Goal: Entertainment & Leisure: Consume media (video, audio)

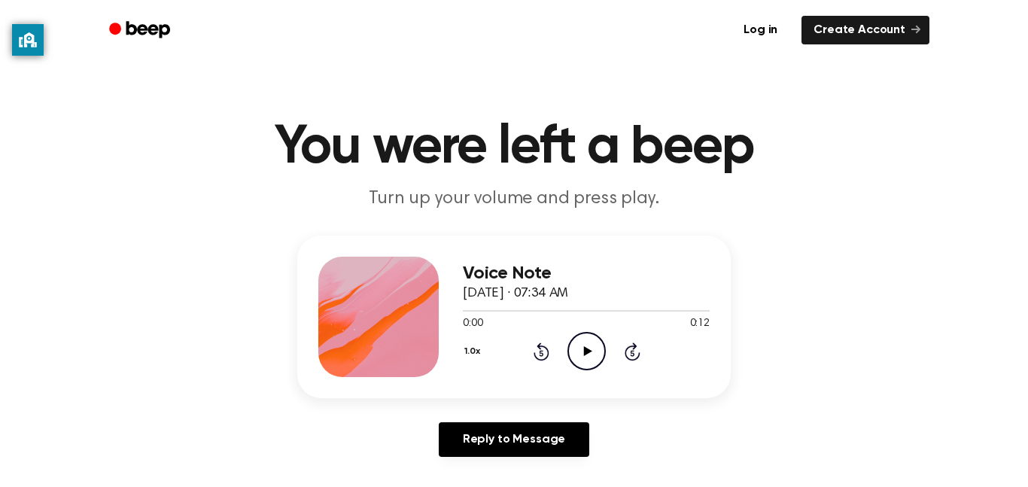
click at [588, 339] on icon "Play Audio" at bounding box center [586, 351] width 38 height 38
click at [589, 341] on icon "Pause Audio" at bounding box center [586, 351] width 38 height 38
click at [589, 341] on icon "Play Audio" at bounding box center [586, 351] width 38 height 38
click at [589, 341] on icon "Pause Audio" at bounding box center [586, 351] width 38 height 38
click at [469, 311] on div at bounding box center [586, 310] width 247 height 12
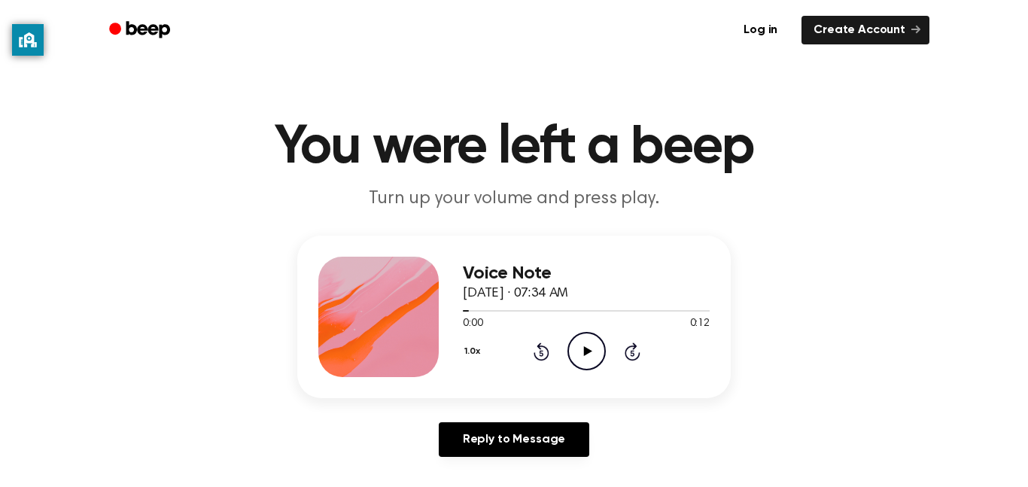
click at [578, 349] on icon "Play Audio" at bounding box center [586, 351] width 38 height 38
click at [584, 340] on icon "Play Audio" at bounding box center [586, 351] width 38 height 38
click at [575, 357] on icon "Play Audio" at bounding box center [586, 351] width 38 height 38
click at [594, 354] on icon "Play Audio" at bounding box center [586, 351] width 38 height 38
